Goal: Information Seeking & Learning: Learn about a topic

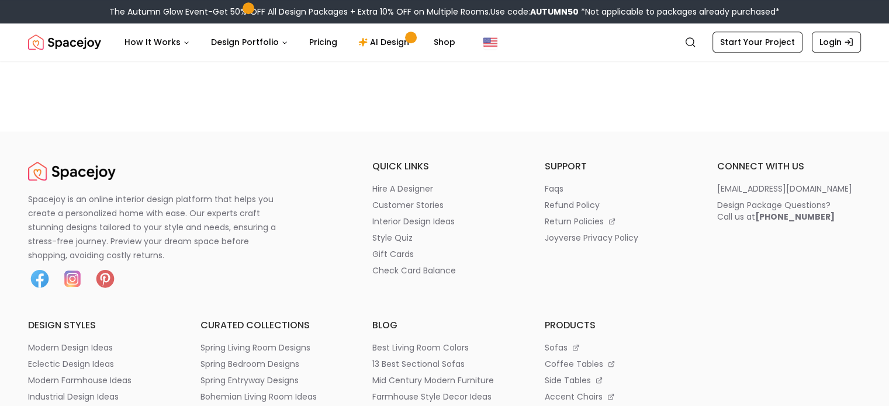
scroll to position [1345, 0]
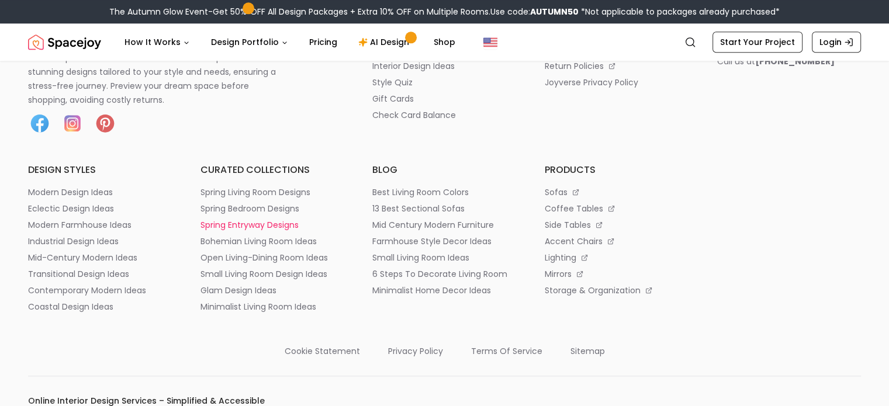
click at [248, 224] on p "spring entryway designs" at bounding box center [250, 225] width 98 height 12
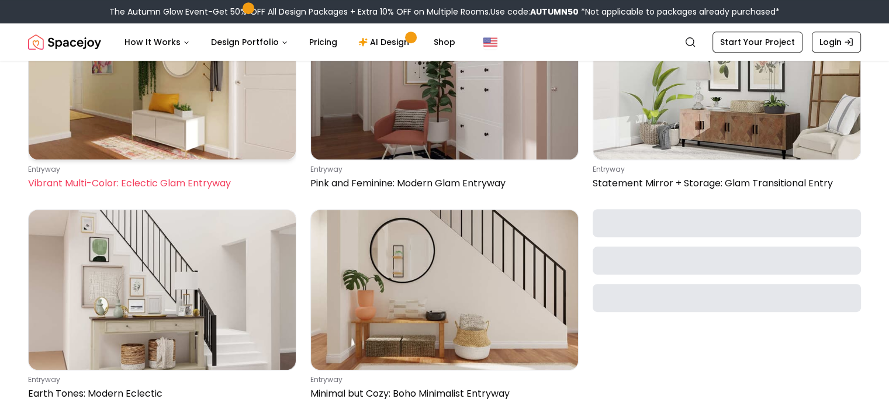
scroll to position [351, 0]
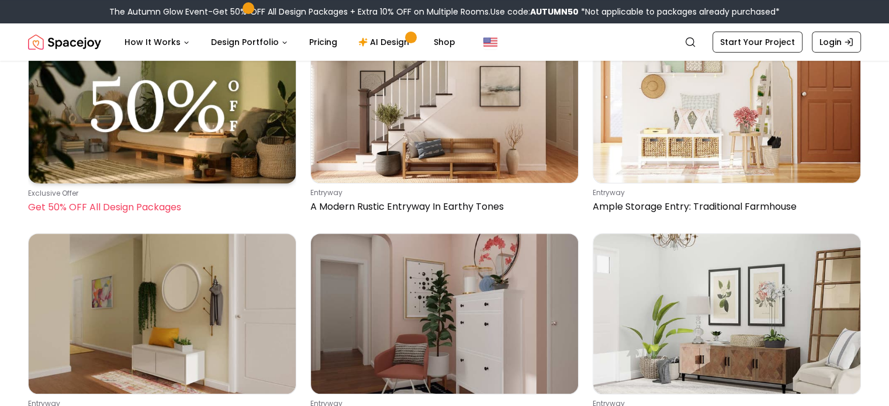
click at [108, 205] on p "Get 50% OFF All Design Packages" at bounding box center [160, 208] width 264 height 14
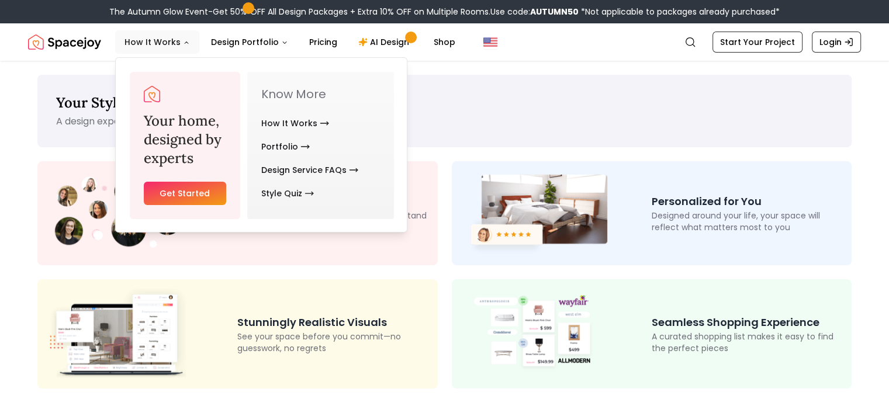
click at [158, 41] on button "How It Works" at bounding box center [157, 41] width 84 height 23
click at [177, 44] on button "How It Works" at bounding box center [157, 41] width 84 height 23
click at [290, 120] on link "How It Works" at bounding box center [295, 123] width 68 height 23
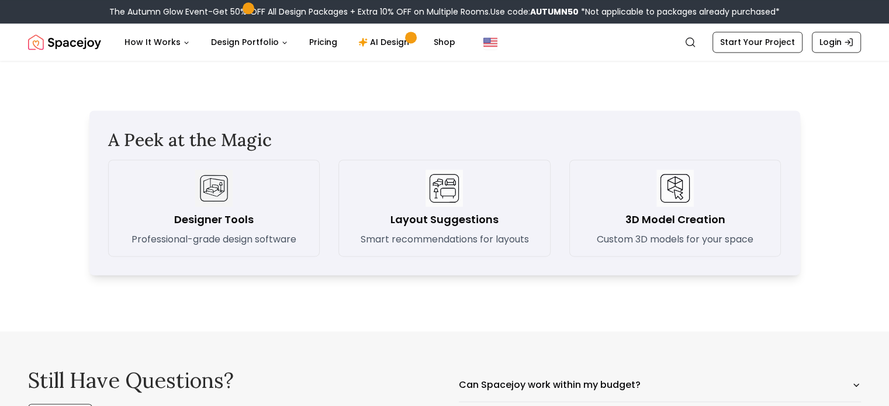
scroll to position [1812, 0]
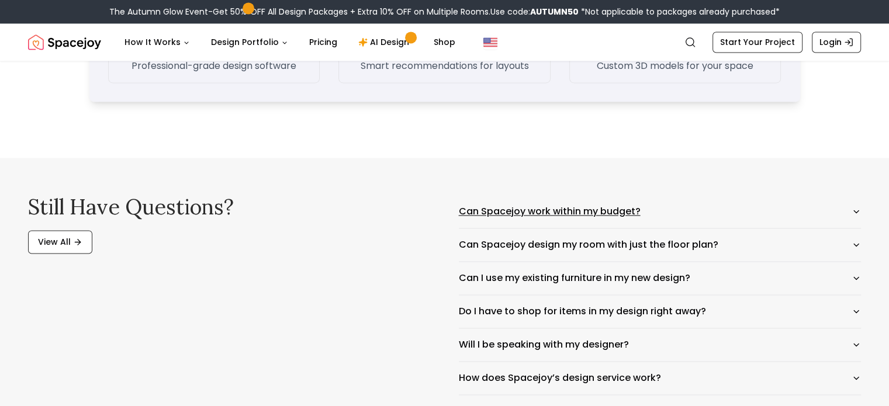
click at [496, 208] on button "Can Spacejoy work within my budget?" at bounding box center [660, 211] width 403 height 33
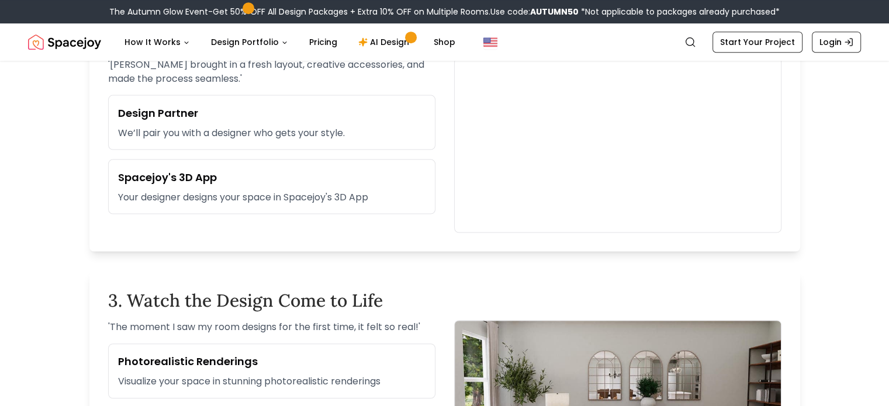
scroll to position [585, 0]
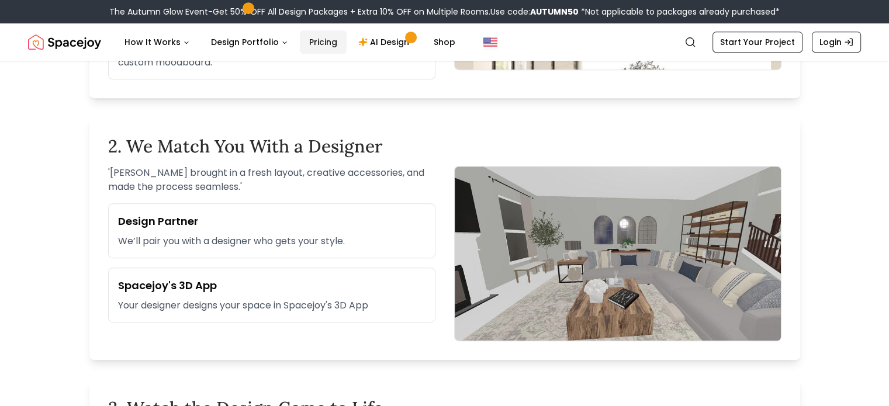
click at [313, 45] on link "Pricing" at bounding box center [323, 41] width 47 height 23
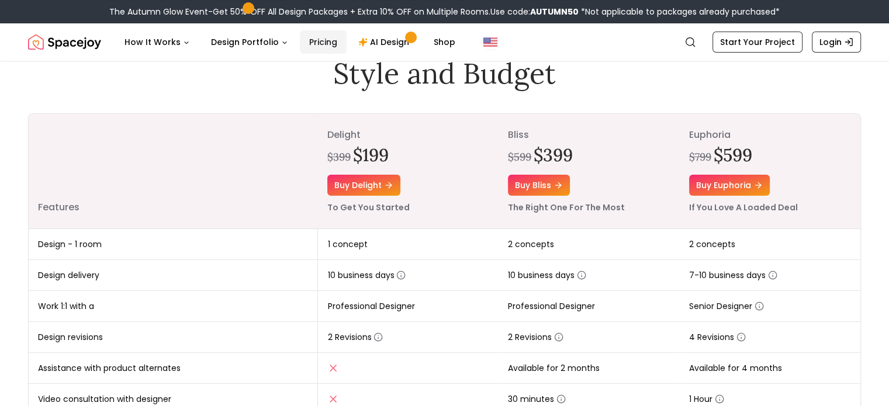
scroll to position [117, 0]
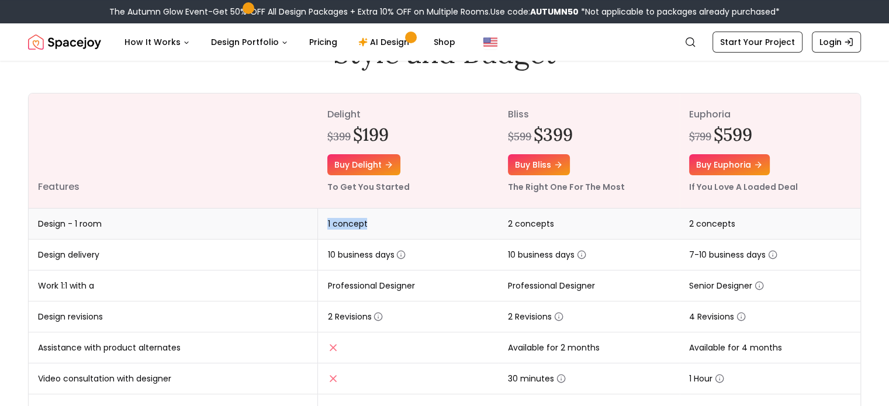
drag, startPoint x: 390, startPoint y: 223, endPoint x: 298, endPoint y: 226, distance: 91.9
click at [298, 226] on tr "Design - 1 room 1 concept 2 concepts 2 concepts" at bounding box center [445, 224] width 832 height 31
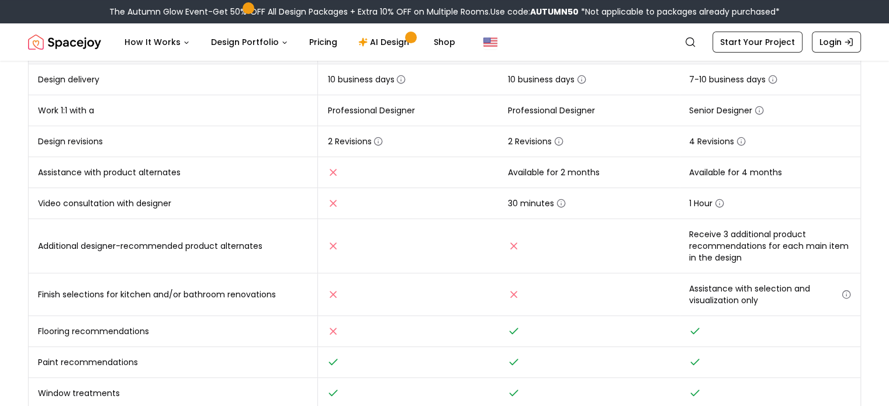
scroll to position [58, 0]
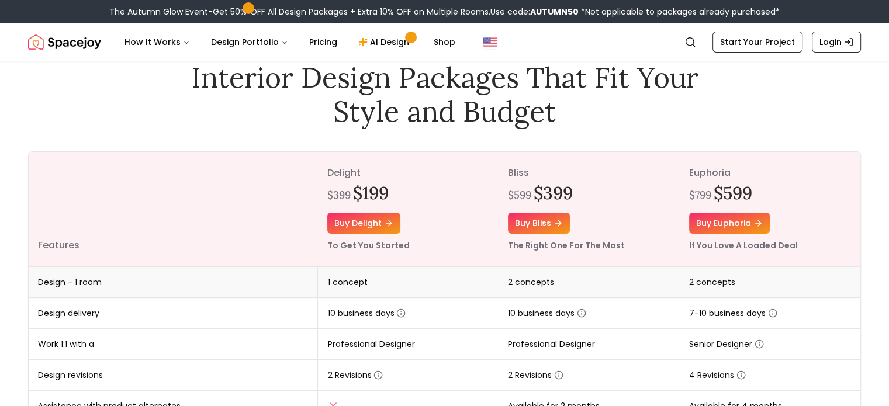
click at [391, 277] on td "1 concept" at bounding box center [408, 282] width 181 height 31
drag, startPoint x: 384, startPoint y: 284, endPoint x: 316, endPoint y: 276, distance: 68.2
click at [316, 276] on tr "Design - 1 room 1 concept 2 concepts 2 concepts" at bounding box center [445, 282] width 832 height 31
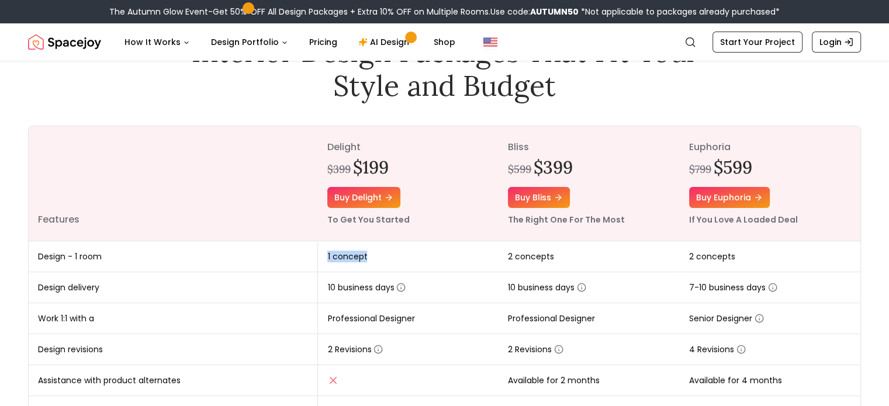
scroll to position [0, 0]
